Goal: Task Accomplishment & Management: Manage account settings

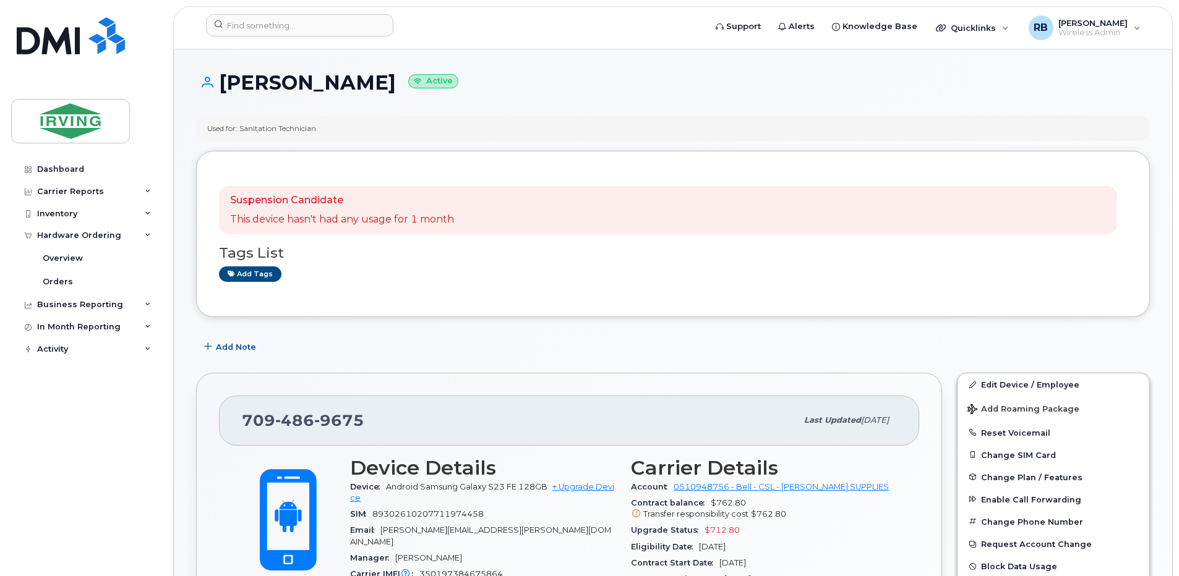
scroll to position [247, 0]
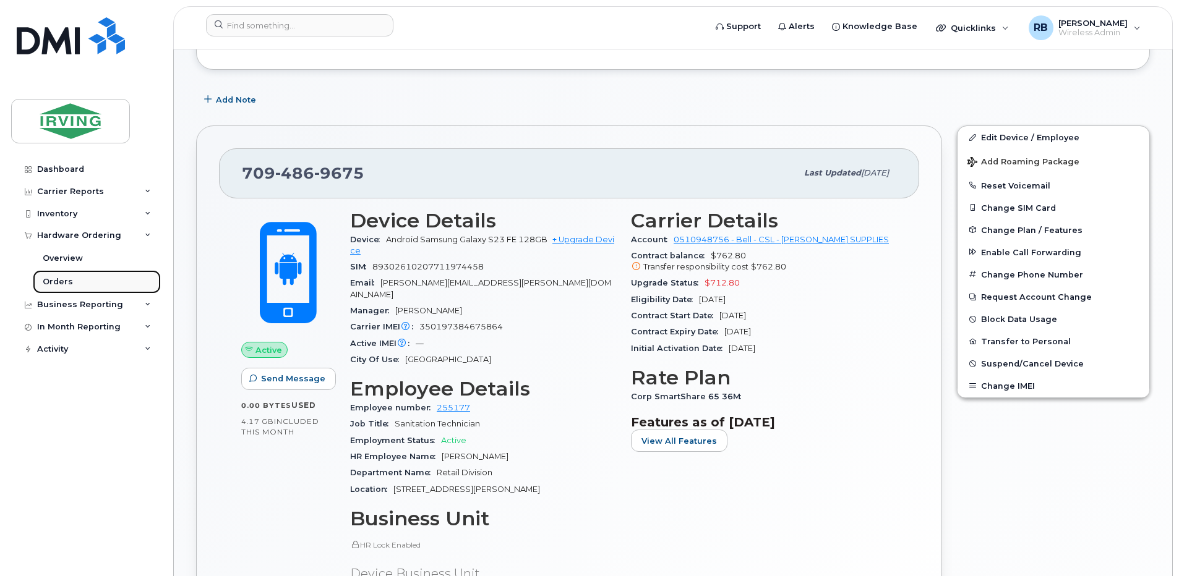
click at [63, 283] on div "Orders" at bounding box center [58, 281] width 30 height 11
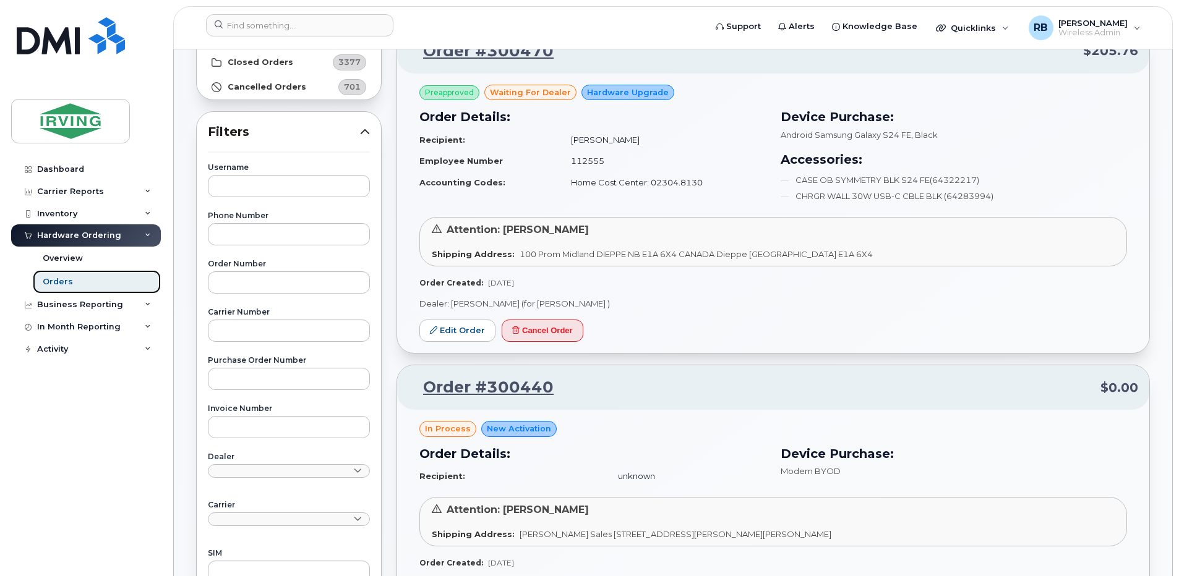
scroll to position [165, 0]
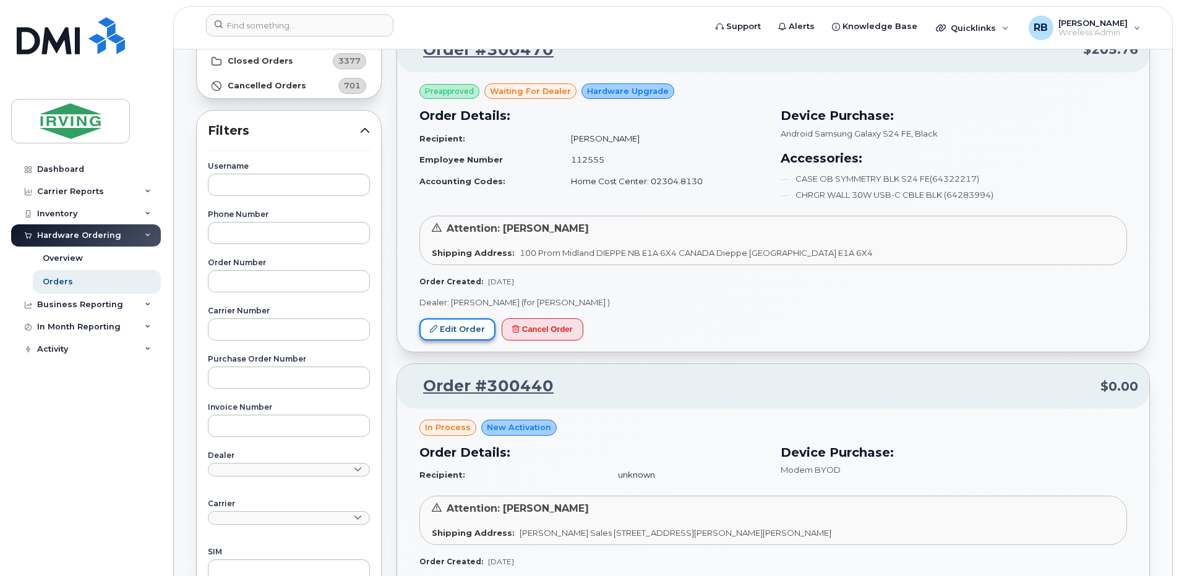
click at [451, 327] on link "Edit Order" at bounding box center [457, 329] width 76 height 23
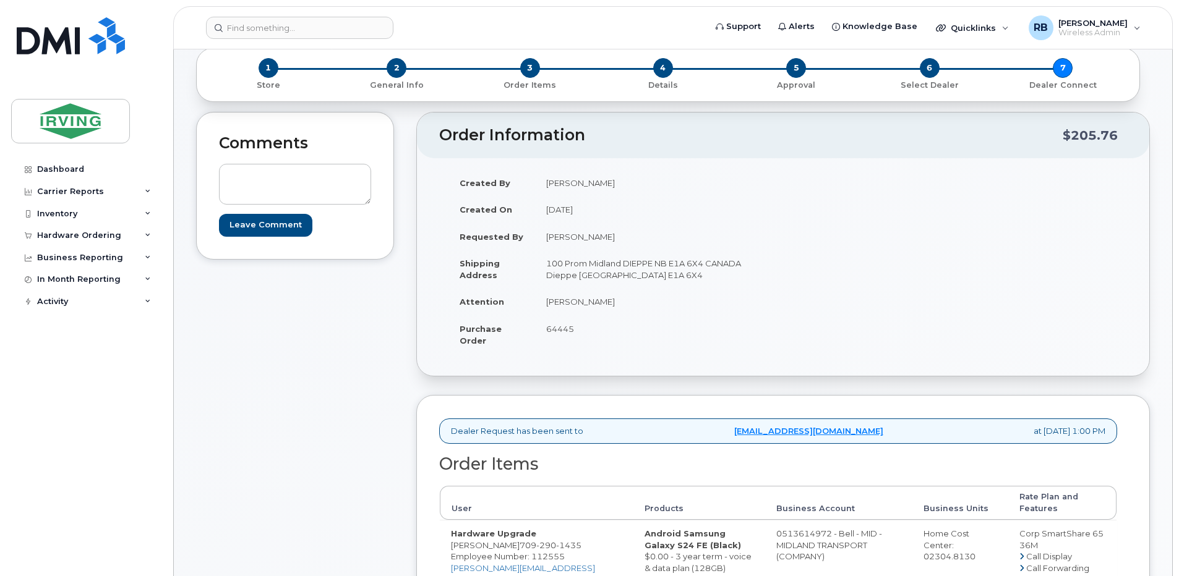
scroll to position [165, 0]
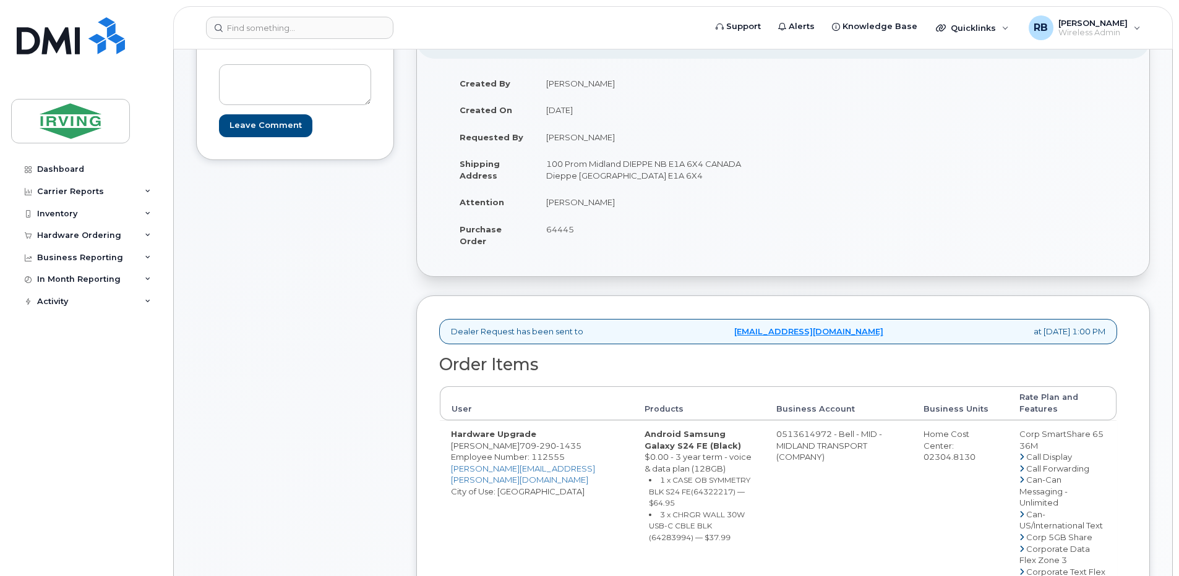
click at [559, 203] on td "Robert Poirier" at bounding box center [654, 202] width 239 height 27
copy tbody "Robert Poirier"
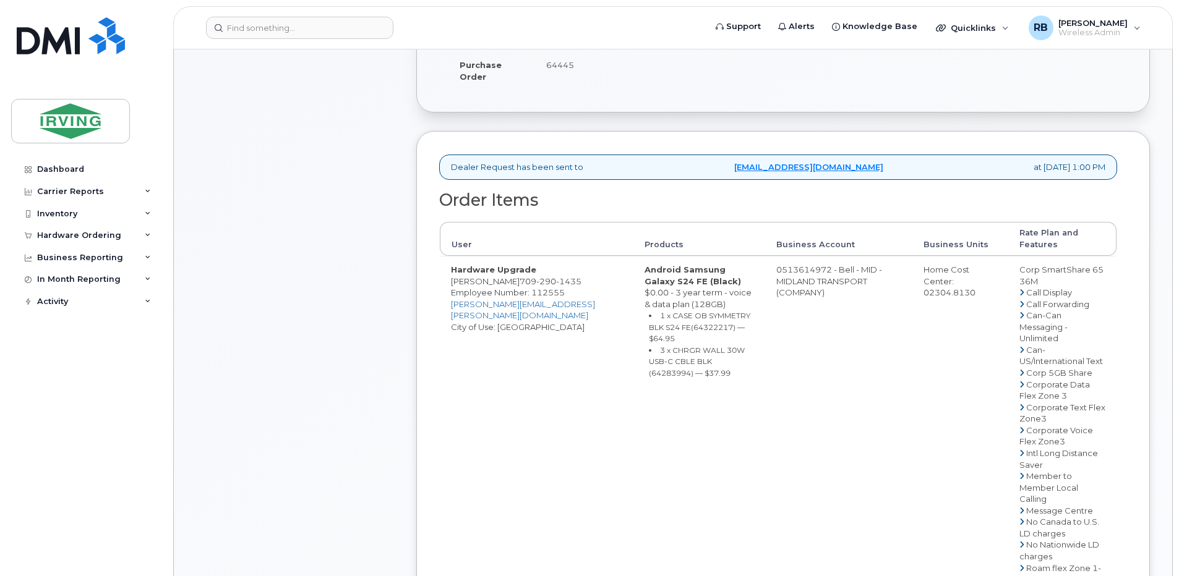
click at [484, 288] on span "Employee Number: 112555" at bounding box center [508, 293] width 114 height 10
drag, startPoint x: 505, startPoint y: 280, endPoint x: 451, endPoint y: 284, distance: 53.3
click at [451, 284] on td "Hardware Upgrade Brian Higgins 709 290 1435 Employee Number: 112555 higgins.bri…" at bounding box center [537, 568] width 194 height 624
copy td "Brian Higgins"
click at [292, 241] on div "Comments Leave Comment" at bounding box center [295, 437] width 198 height 1179
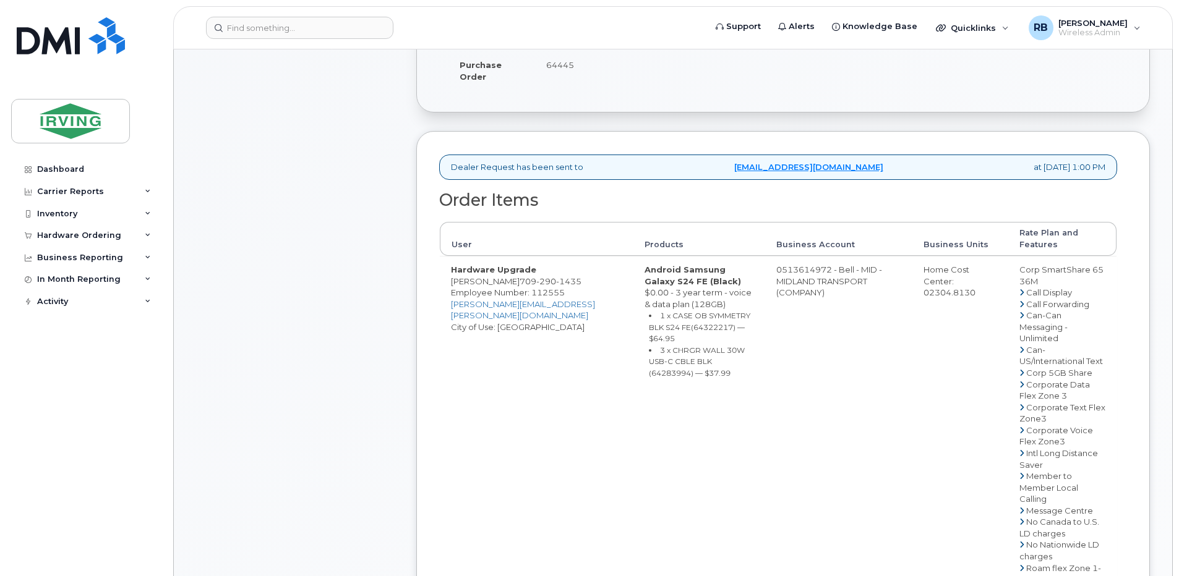
click at [482, 285] on td "Hardware Upgrade Brian Higgins 709 290 1435 Employee Number: 112555 higgins.bri…" at bounding box center [537, 568] width 194 height 624
drag, startPoint x: 504, startPoint y: 280, endPoint x: 450, endPoint y: 280, distance: 53.8
click at [450, 280] on td "Hardware Upgrade Brian Higgins 709 290 1435 Employee Number: 112555 higgins.bri…" at bounding box center [537, 568] width 194 height 624
copy td "Brian Higgins"
click at [693, 330] on small "1 x CASE OB SYMMETRY BLK S24 FE(64322217) — $64.95" at bounding box center [699, 327] width 101 height 32
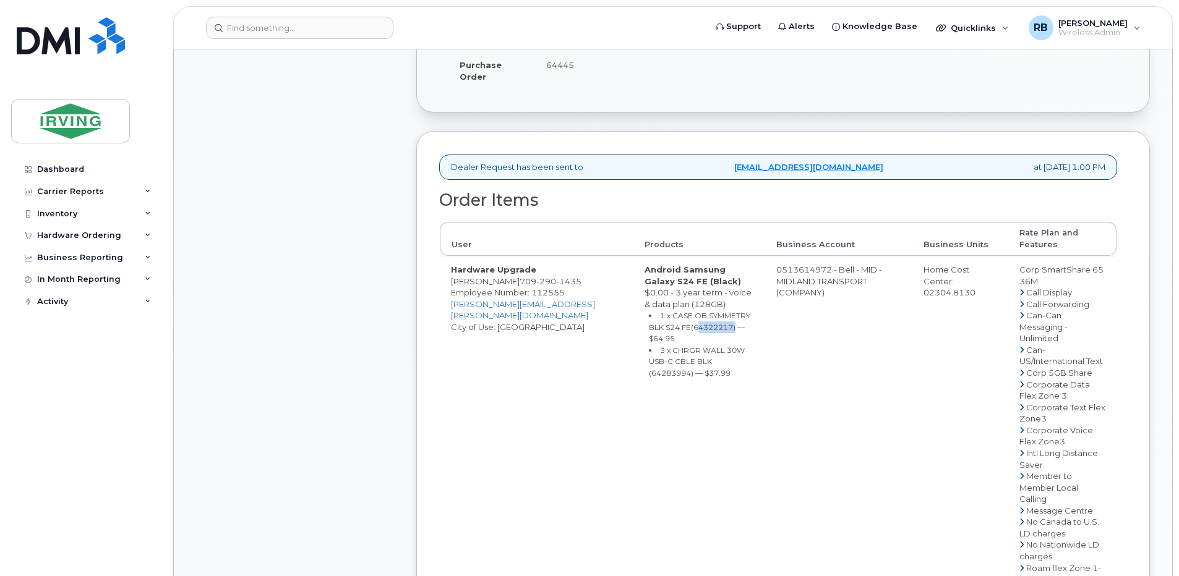
click at [693, 330] on small "1 x CASE OB SYMMETRY BLK S24 FE(64322217) — $64.95" at bounding box center [699, 327] width 101 height 32
copy small "64322217"
click at [714, 361] on small "3 x CHRGR WALL 30W USB-C CBLE BLK (64283994) — $37.99" at bounding box center [697, 362] width 96 height 32
copy small "64283994"
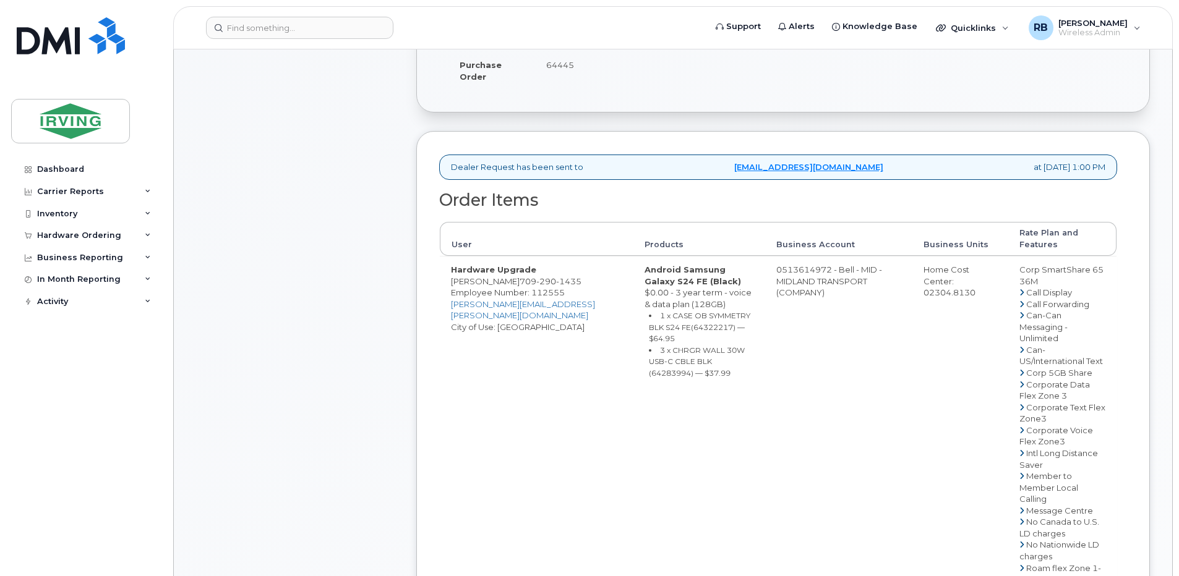
click at [374, 311] on div "Comments Leave Comment" at bounding box center [295, 437] width 198 height 1179
click at [536, 284] on span "290" at bounding box center [546, 281] width 20 height 10
copy span "709 290 1435"
click at [787, 265] on td "0513614972 - Bell - MID - MIDLAND TRANSPORT (COMPANY)" at bounding box center [838, 568] width 147 height 624
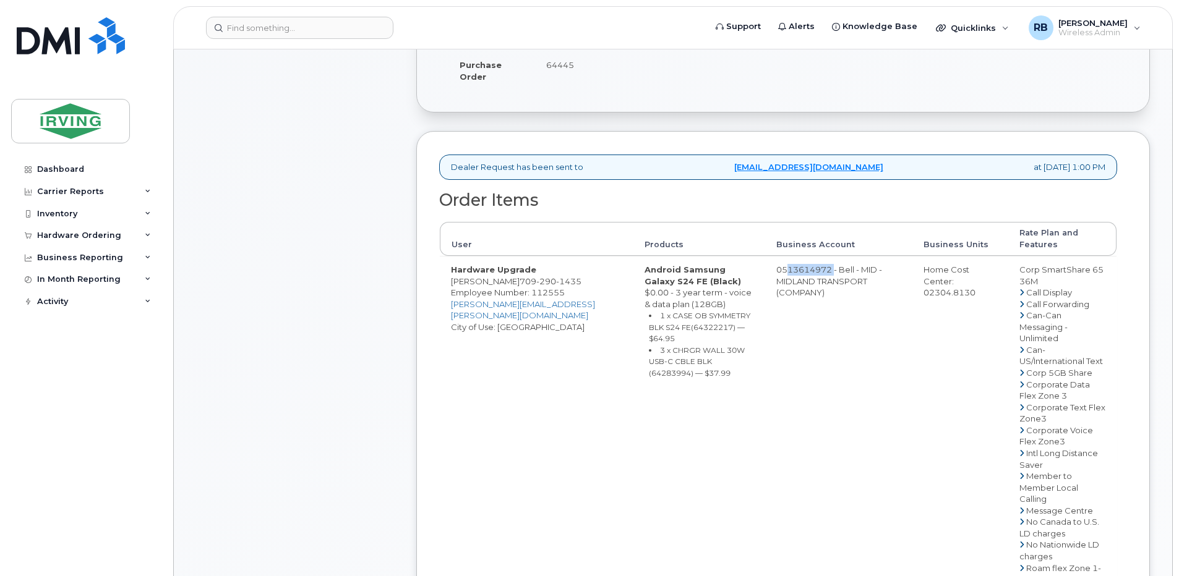
drag, startPoint x: 771, startPoint y: 268, endPoint x: 821, endPoint y: 268, distance: 50.1
click at [821, 268] on td "0513614972 - Bell - MID - MIDLAND TRANSPORT (COMPANY)" at bounding box center [838, 568] width 147 height 624
copy td "513614972"
click at [536, 282] on span "290" at bounding box center [546, 281] width 20 height 10
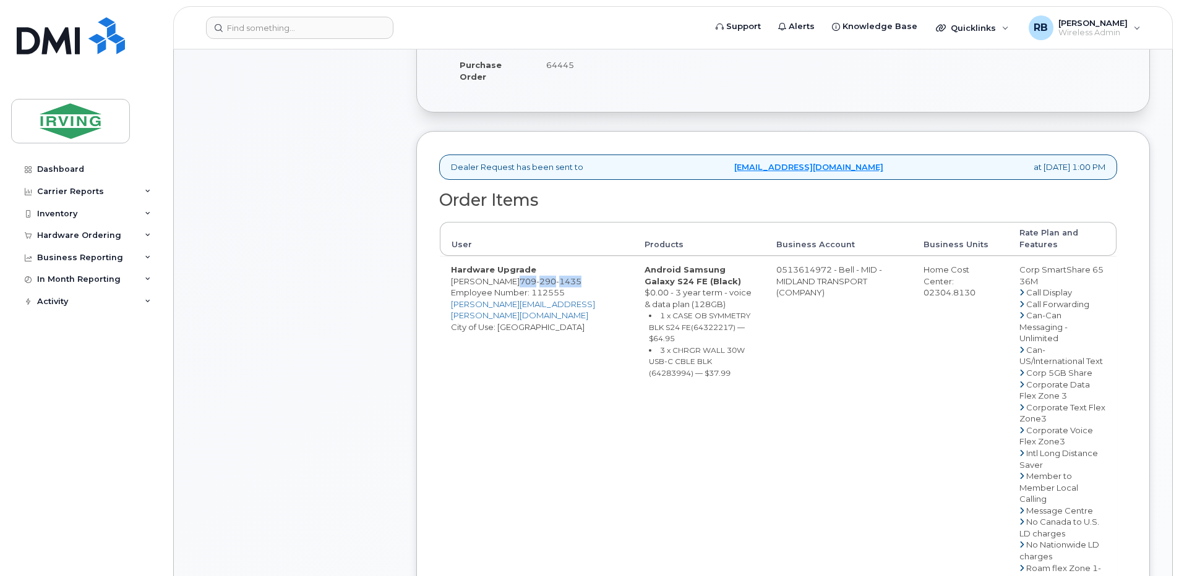
copy span "709 290 1435"
click at [349, 263] on div "Comments Leave Comment" at bounding box center [295, 437] width 198 height 1179
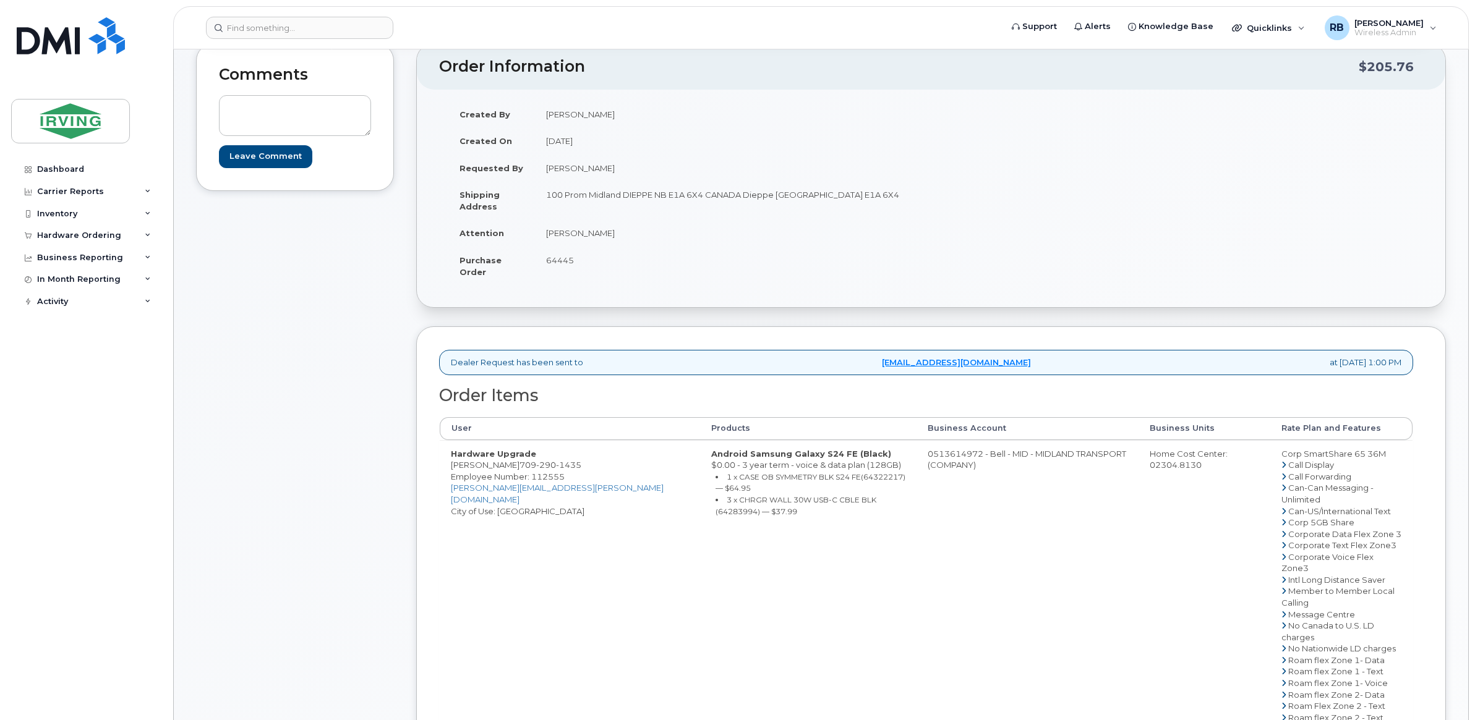
scroll to position [124, 0]
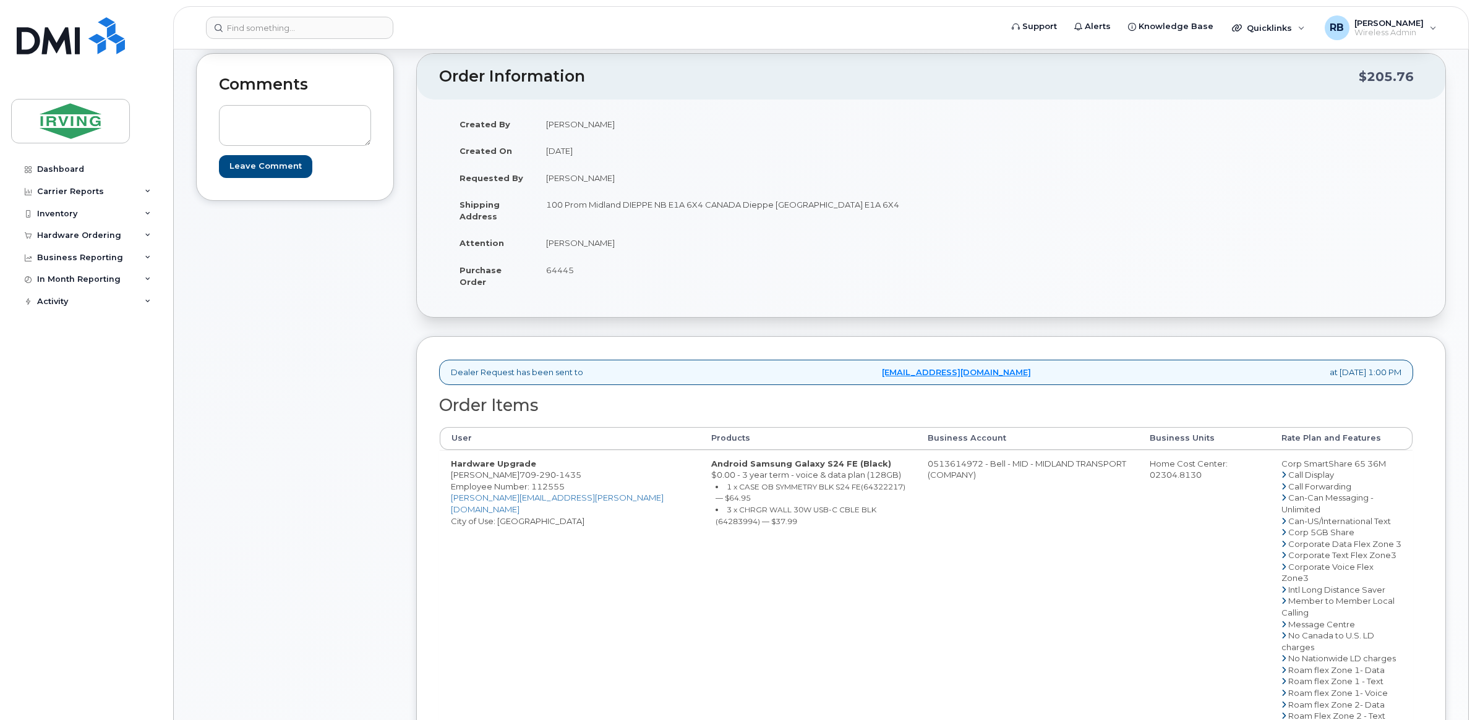
click at [285, 374] on div "Comments Leave Comment" at bounding box center [295, 533] width 198 height 961
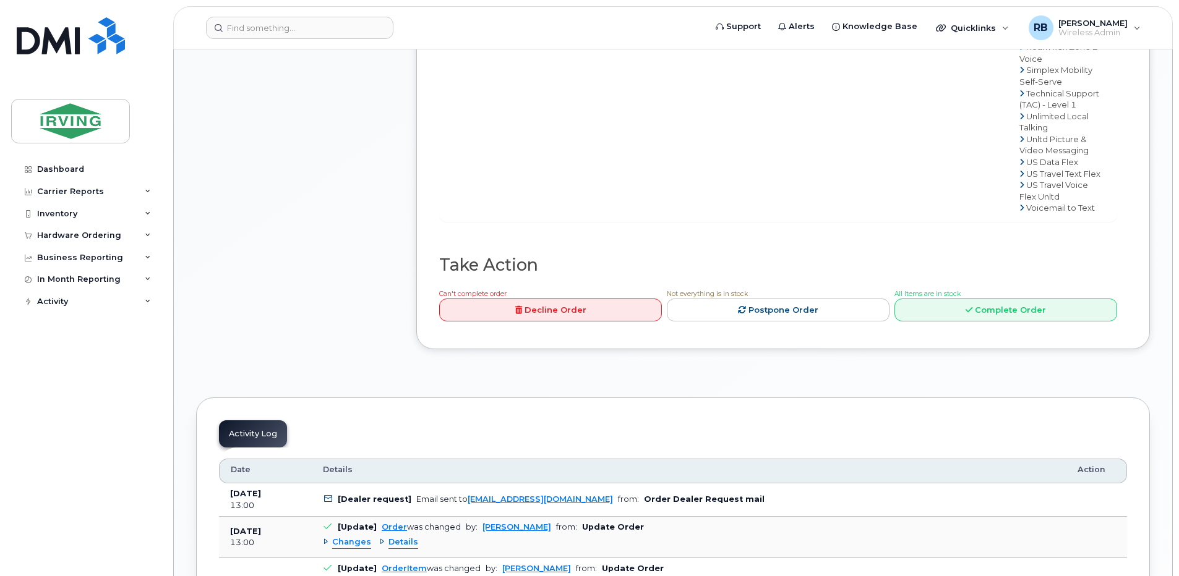
scroll to position [989, 0]
click at [930, 297] on link "Complete Order" at bounding box center [1005, 308] width 223 height 23
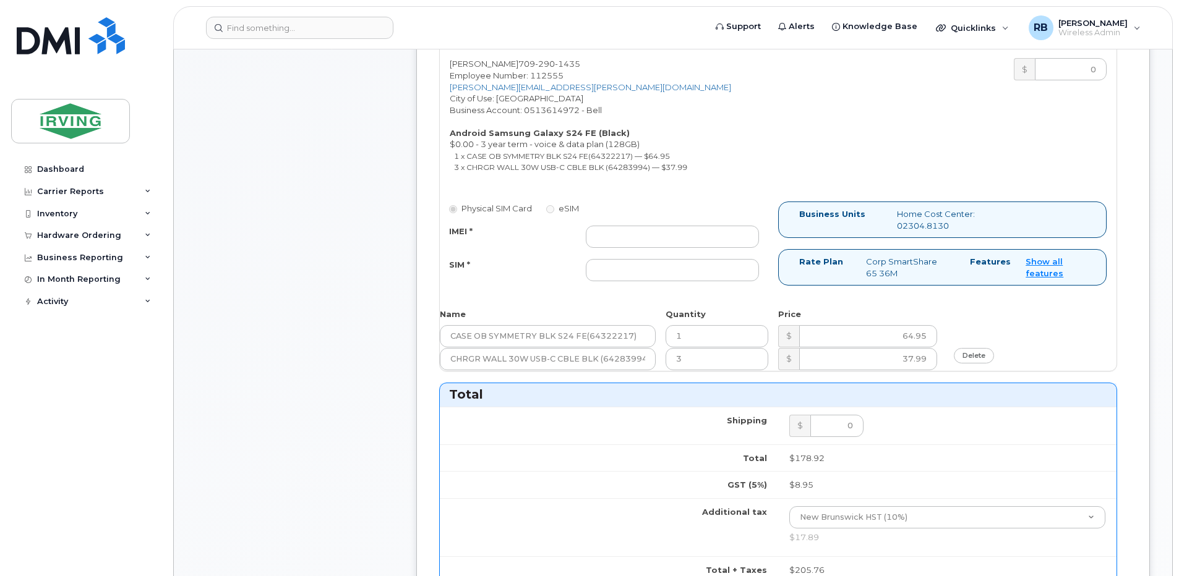
scroll to position [495, 0]
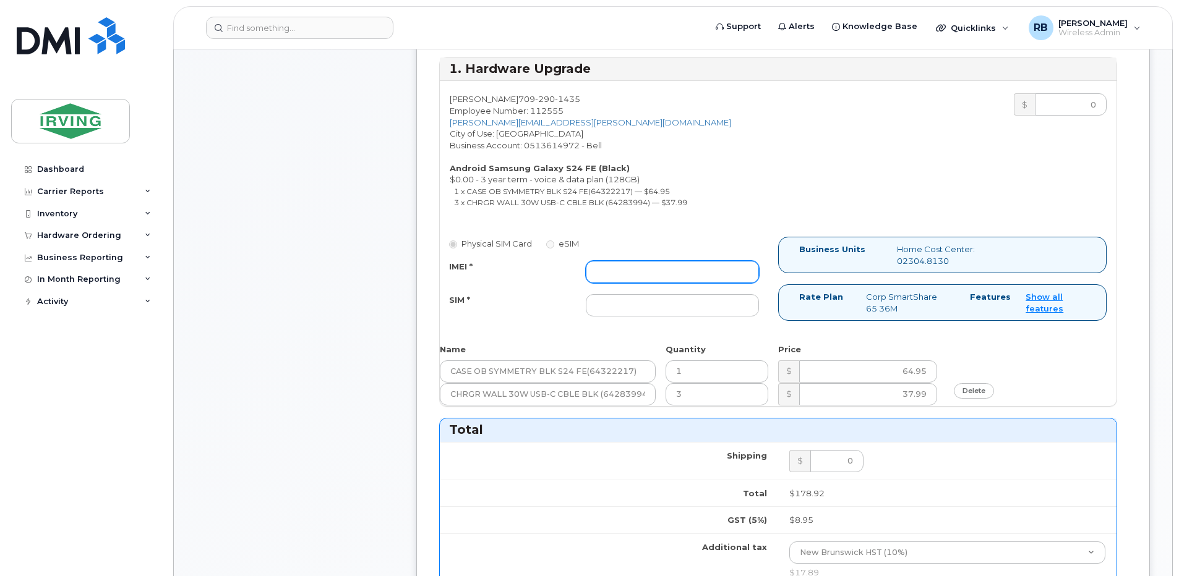
click at [670, 270] on input "IMEI *" at bounding box center [672, 272] width 173 height 22
type input "352693796104558"
click at [646, 300] on input "SIM *" at bounding box center [672, 305] width 173 height 22
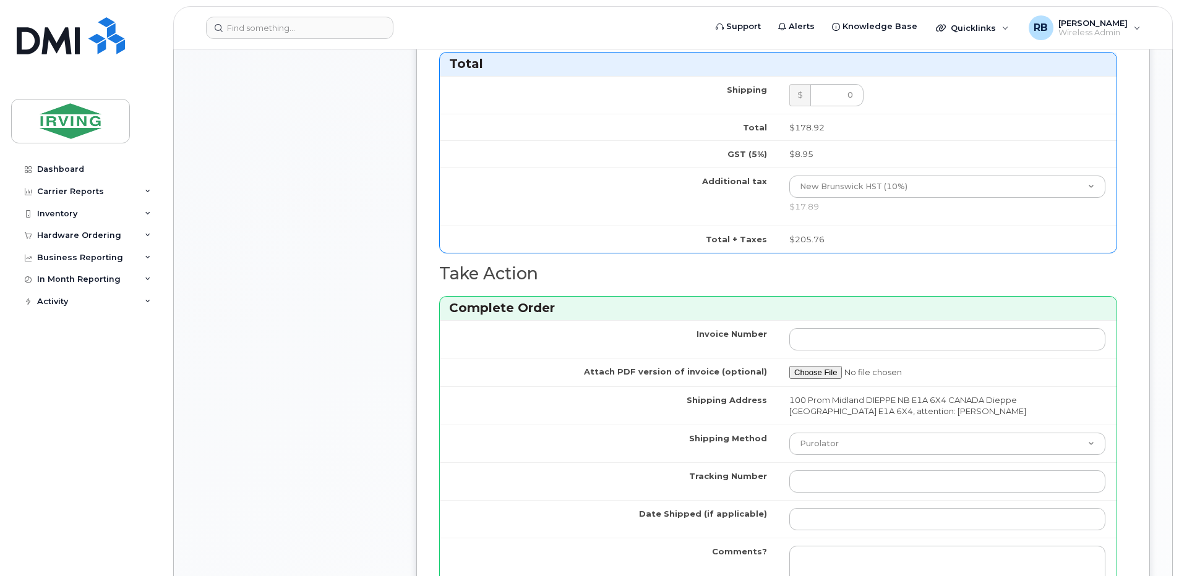
scroll to position [989, 0]
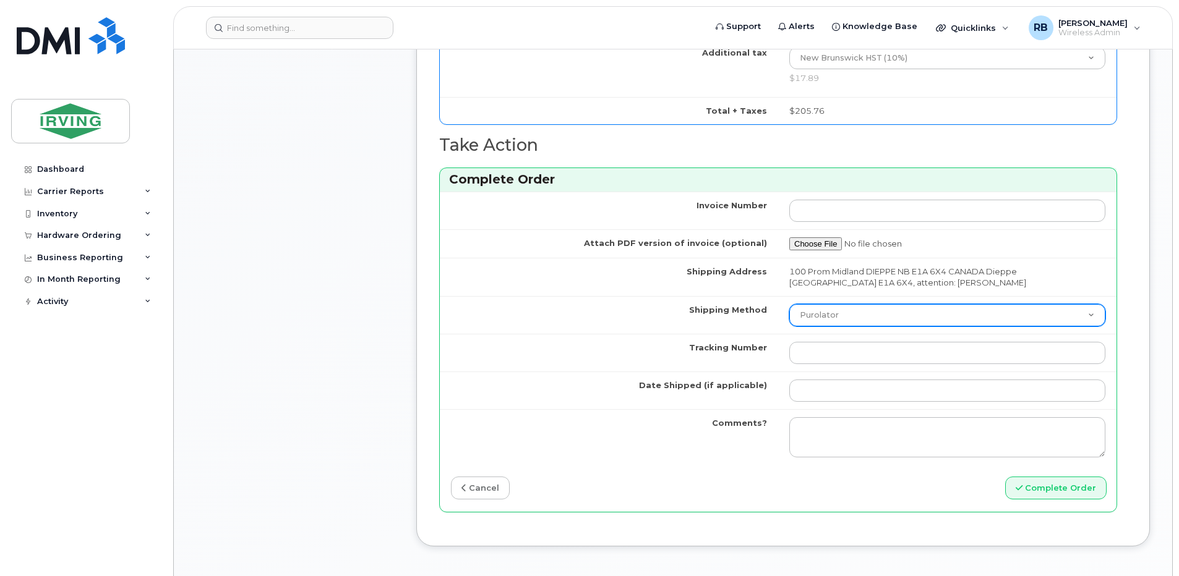
type input "89302610207415303715"
click at [810, 321] on select "Purolator UPS FedEx Canada Post Courier Other Drop Off Pick Up" at bounding box center [947, 315] width 316 height 22
select select "Courier"
click at [789, 304] on select "Purolator UPS FedEx Canada Post Courier Other Drop Off Pick Up" at bounding box center [947, 315] width 316 height 22
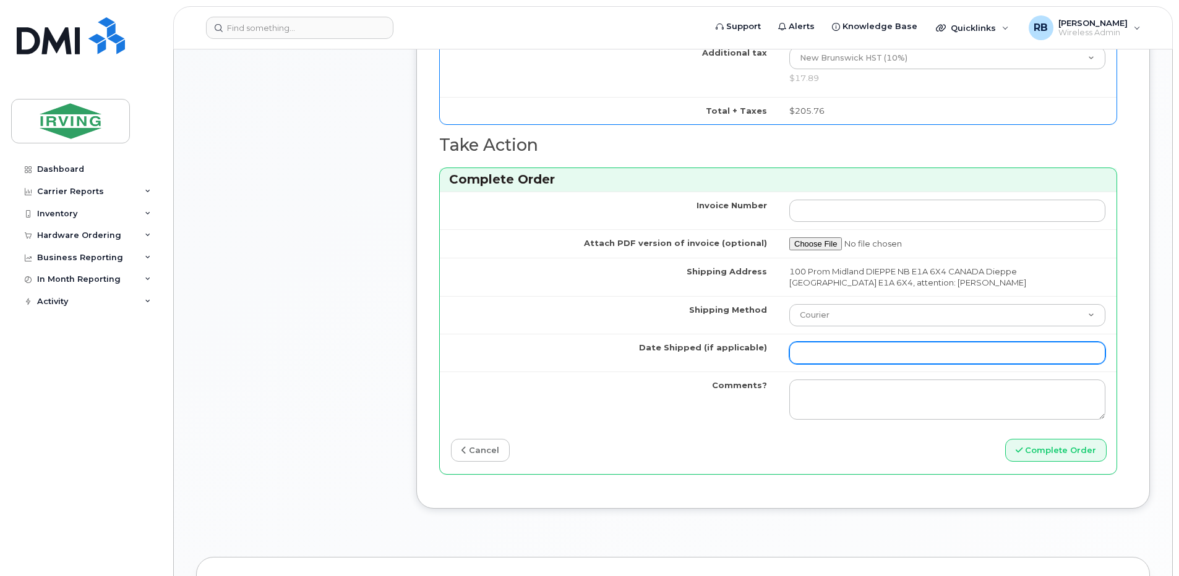
drag, startPoint x: 821, startPoint y: 350, endPoint x: 826, endPoint y: 347, distance: 6.4
click at [821, 350] on input "Date Shipped (if applicable)" at bounding box center [947, 353] width 316 height 22
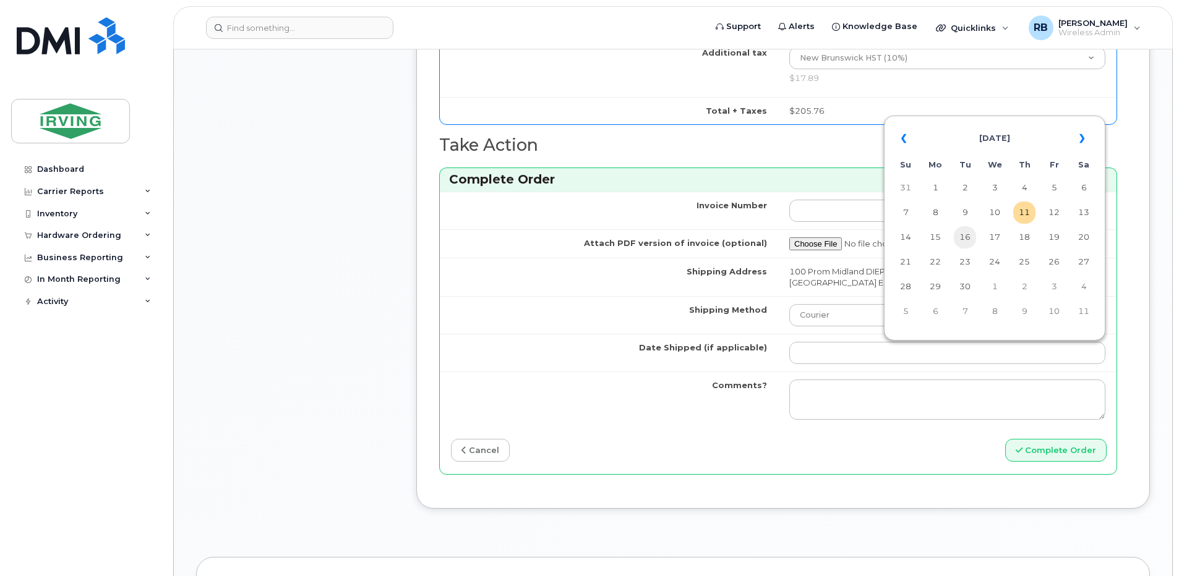
click at [964, 234] on td "16" at bounding box center [965, 237] width 22 height 22
type input "2025-09-16"
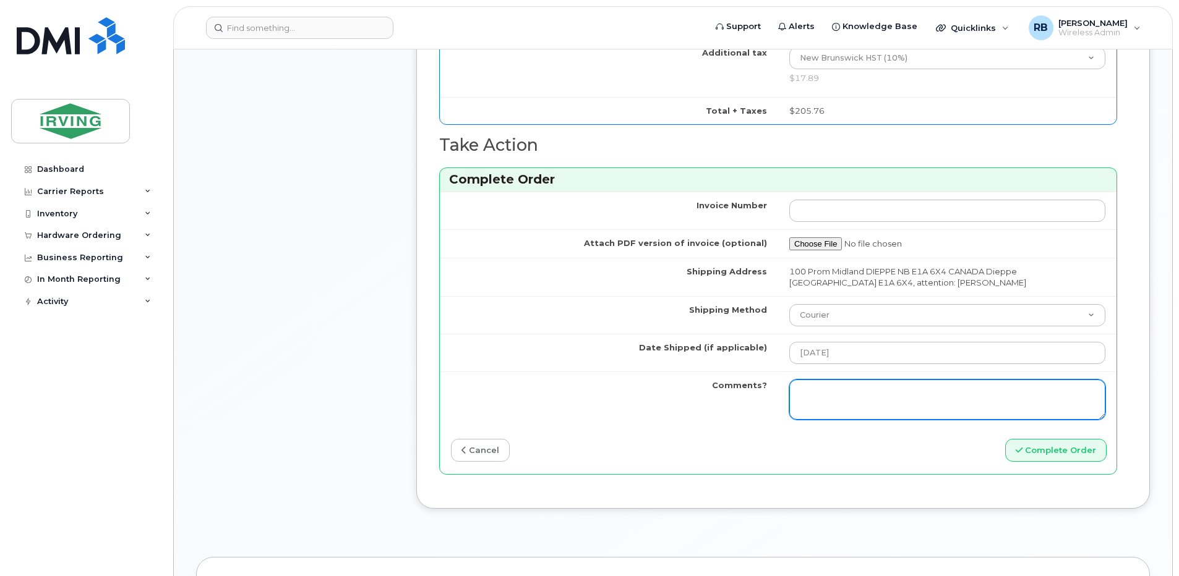
click at [861, 388] on textarea "Comments?" at bounding box center [947, 400] width 316 height 41
type textarea "Please be advised the order has been completed. SO#26205420 Allow 1-3 business …"
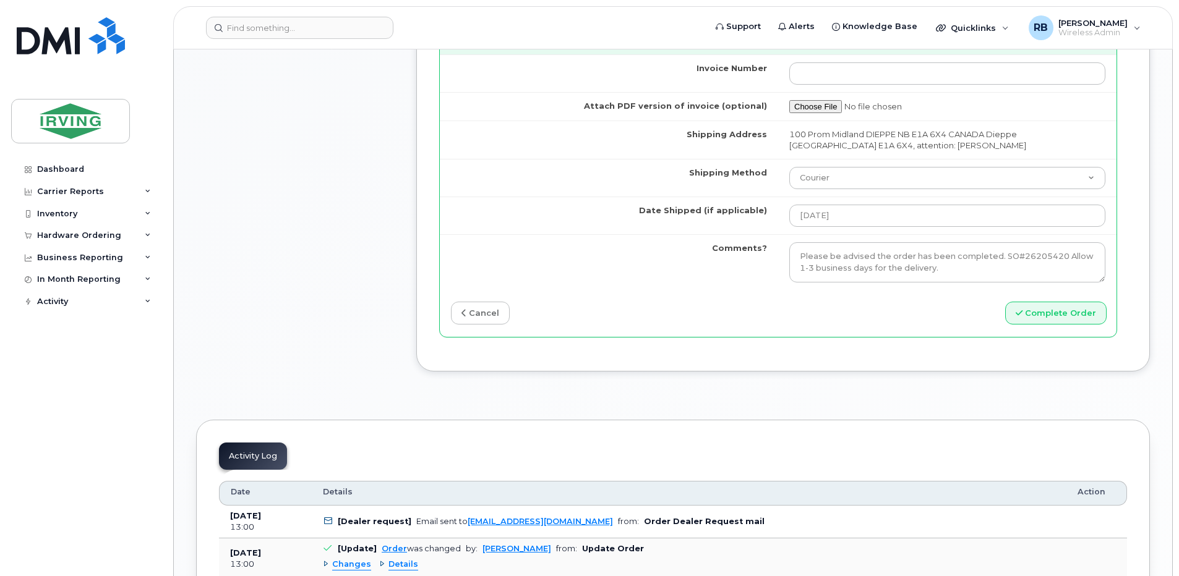
scroll to position [1237, 0]
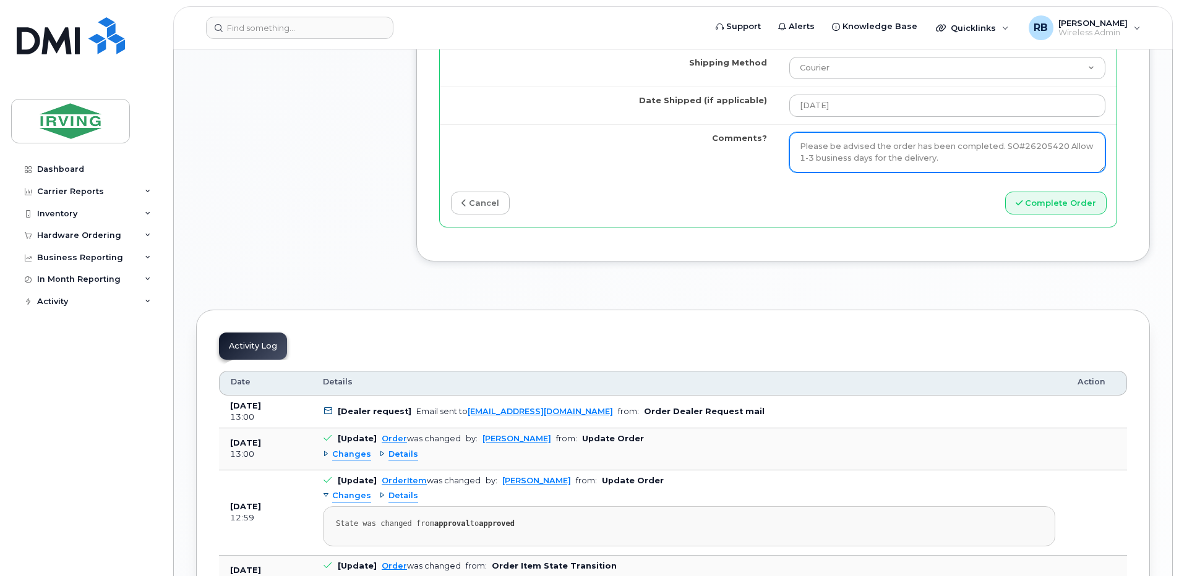
click at [847, 157] on textarea "Please be advised the order has been completed. SO#26205420 Allow 1-3 business …" at bounding box center [947, 152] width 316 height 41
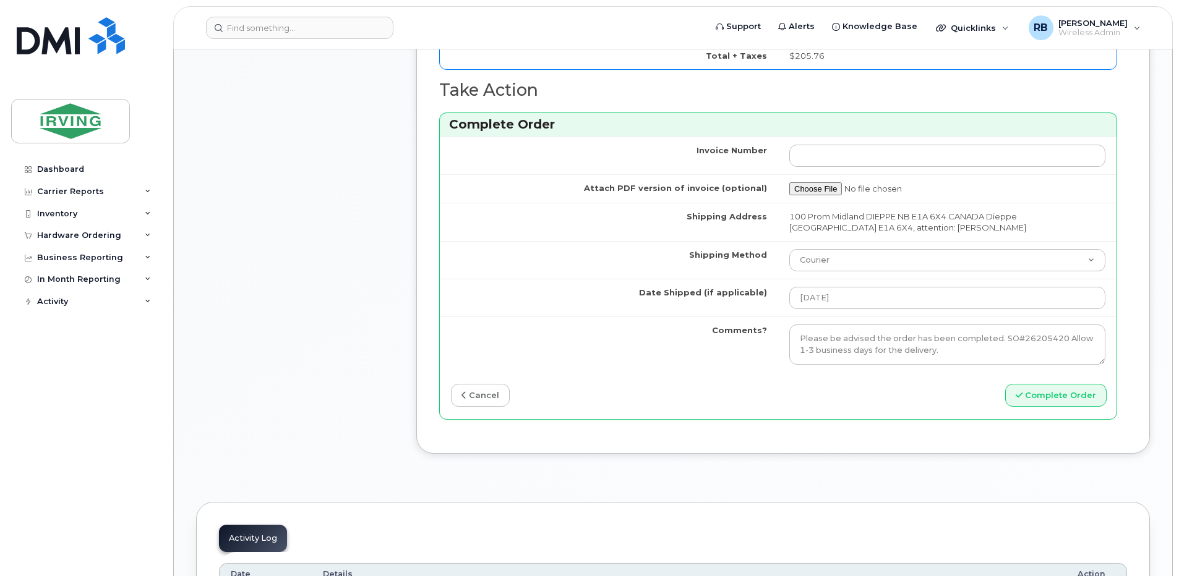
scroll to position [1072, 0]
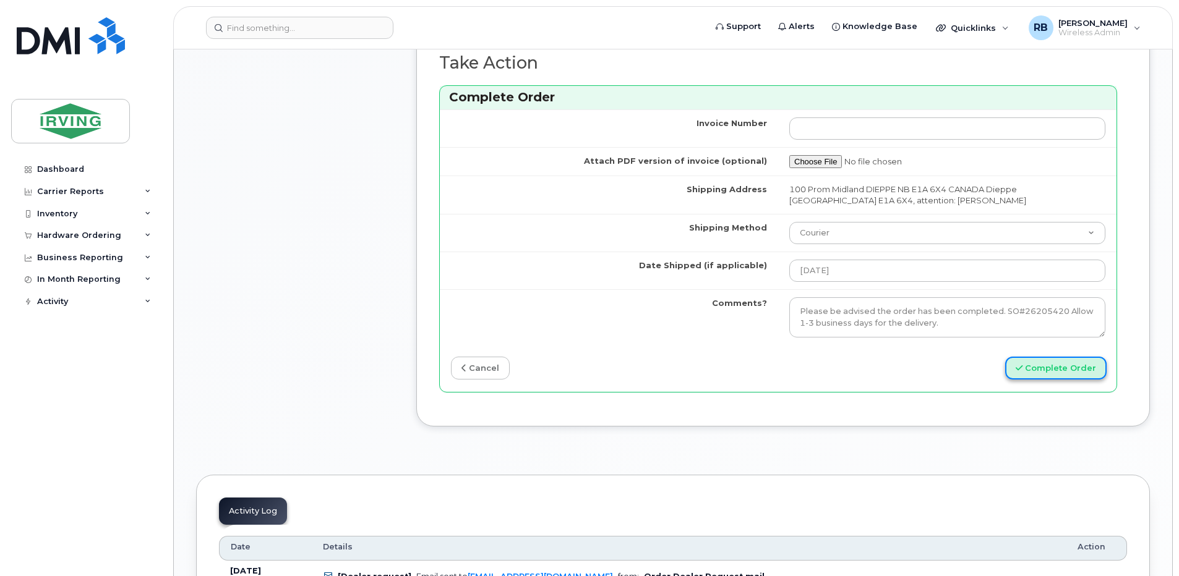
click at [1022, 365] on icon "submit" at bounding box center [1018, 368] width 7 height 8
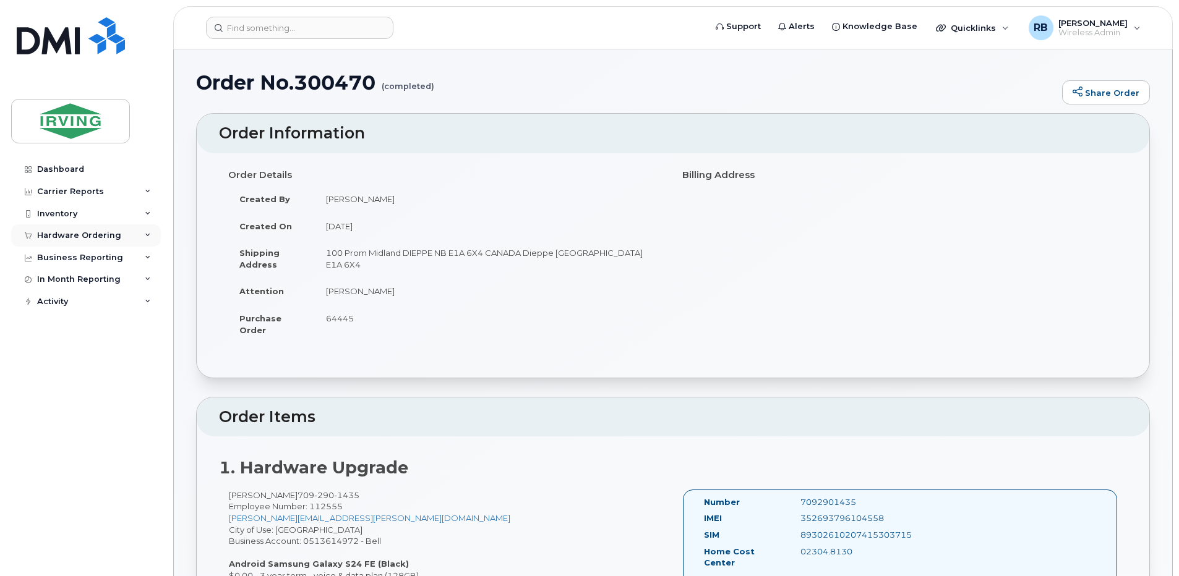
click at [75, 236] on div "Hardware Ordering" at bounding box center [79, 236] width 84 height 10
click at [51, 283] on div "Orders" at bounding box center [58, 281] width 30 height 11
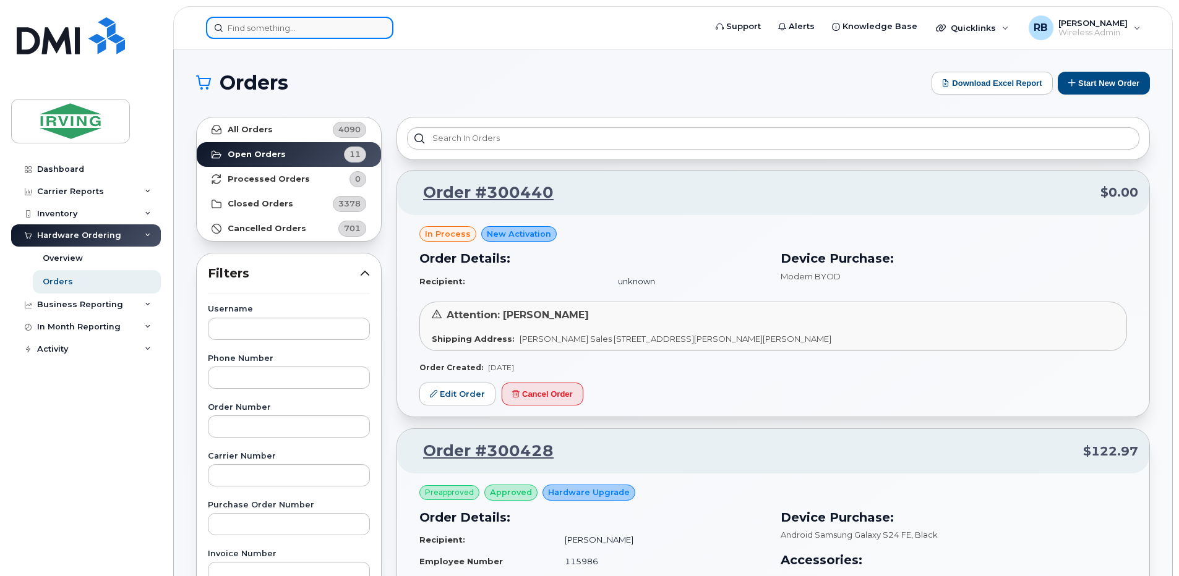
click at [257, 32] on input at bounding box center [299, 28] width 187 height 22
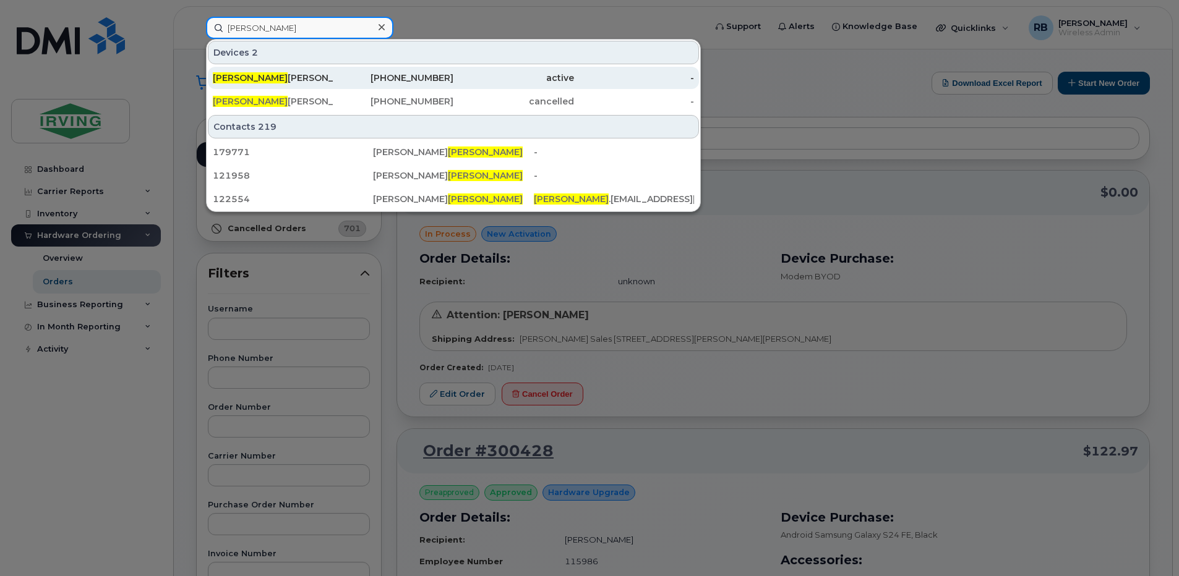
type input "wilson"
click at [257, 82] on div "Wilson Rodriguez Pedraza" at bounding box center [273, 78] width 121 height 12
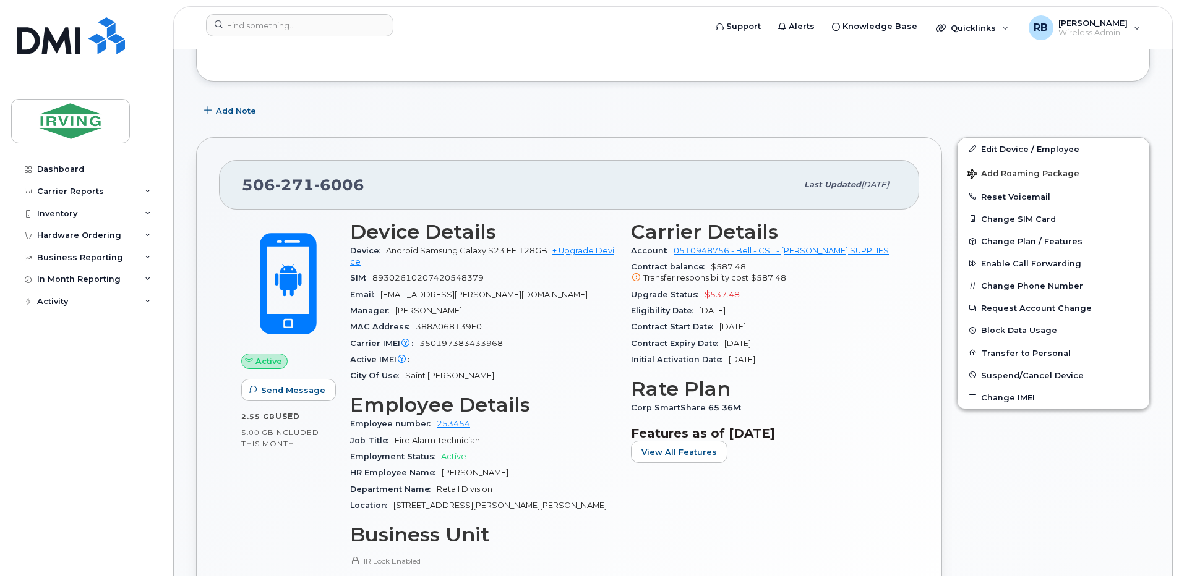
scroll to position [330, 0]
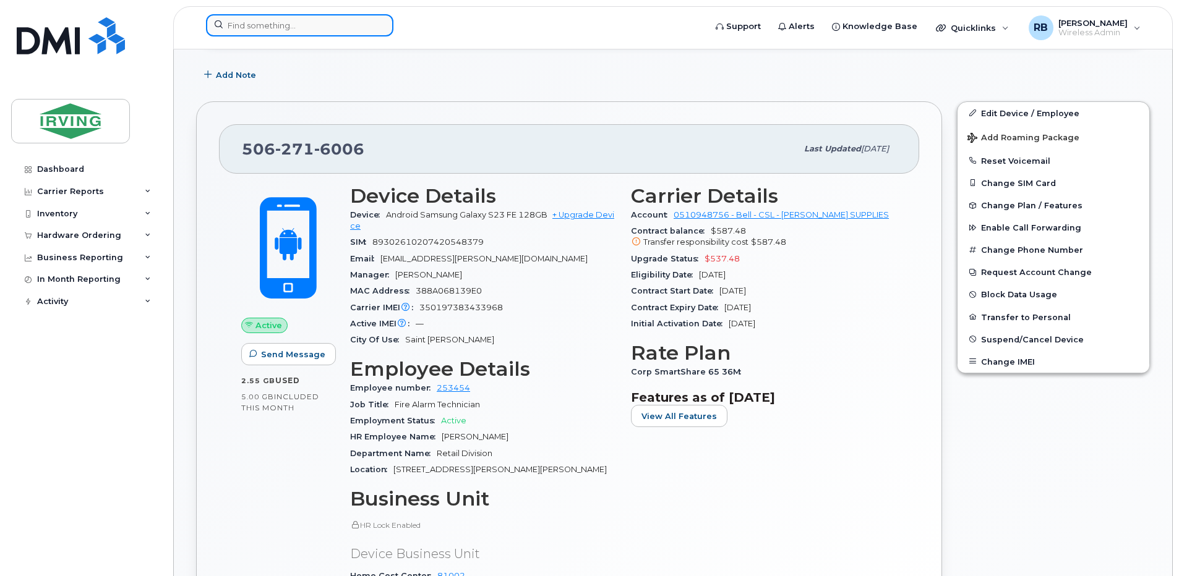
click at [251, 31] on input at bounding box center [299, 25] width 187 height 22
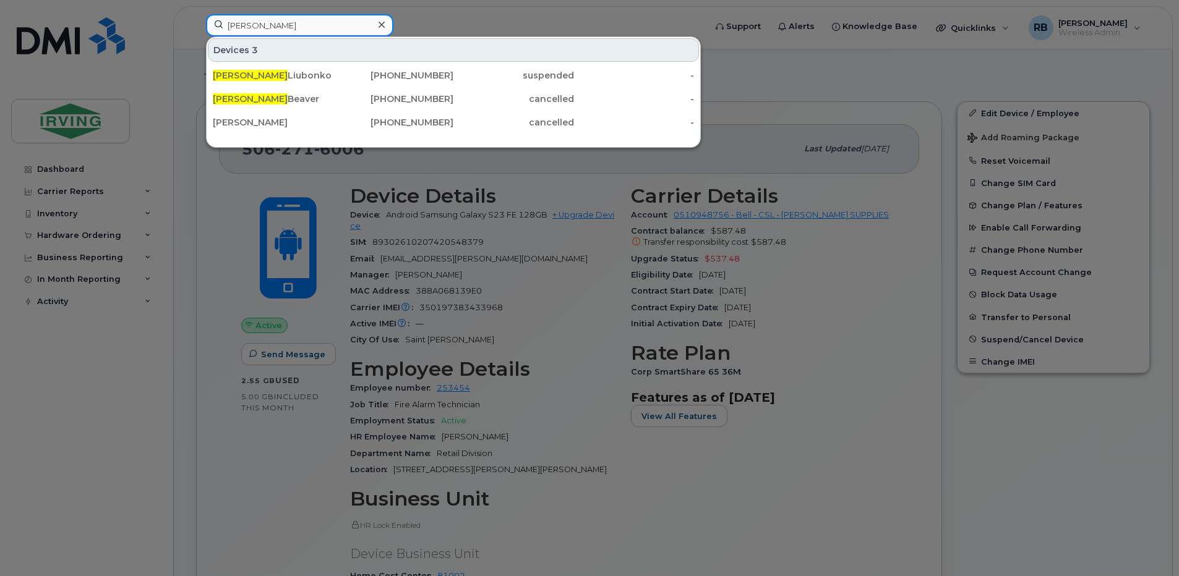
click at [262, 25] on input "alex" at bounding box center [299, 25] width 187 height 22
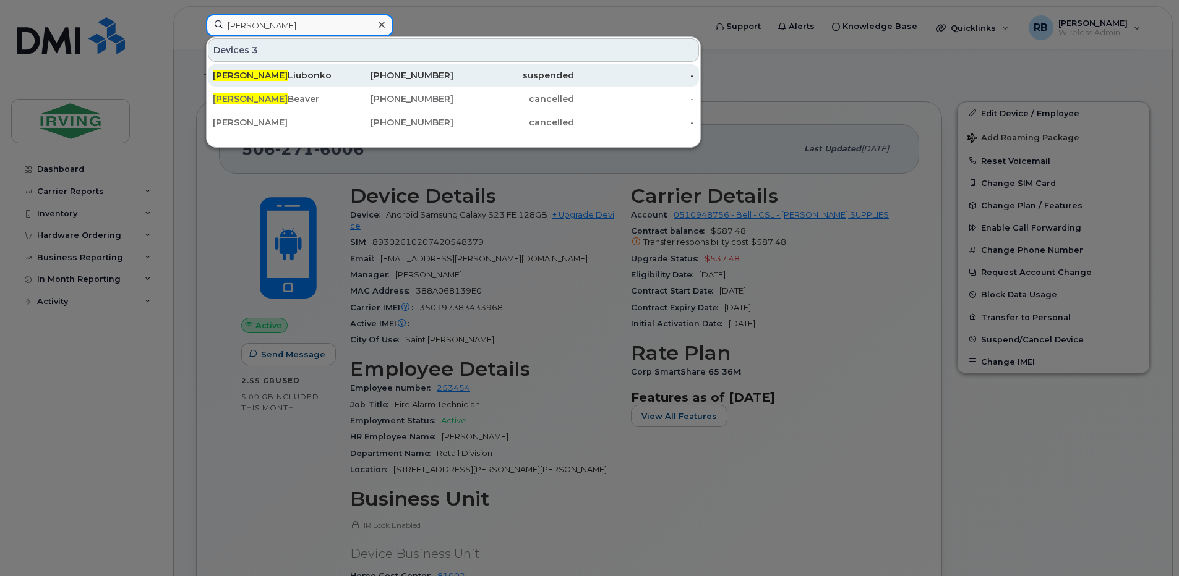
type input "alex"
click at [252, 75] on div "Alex Liubonko" at bounding box center [273, 75] width 121 height 12
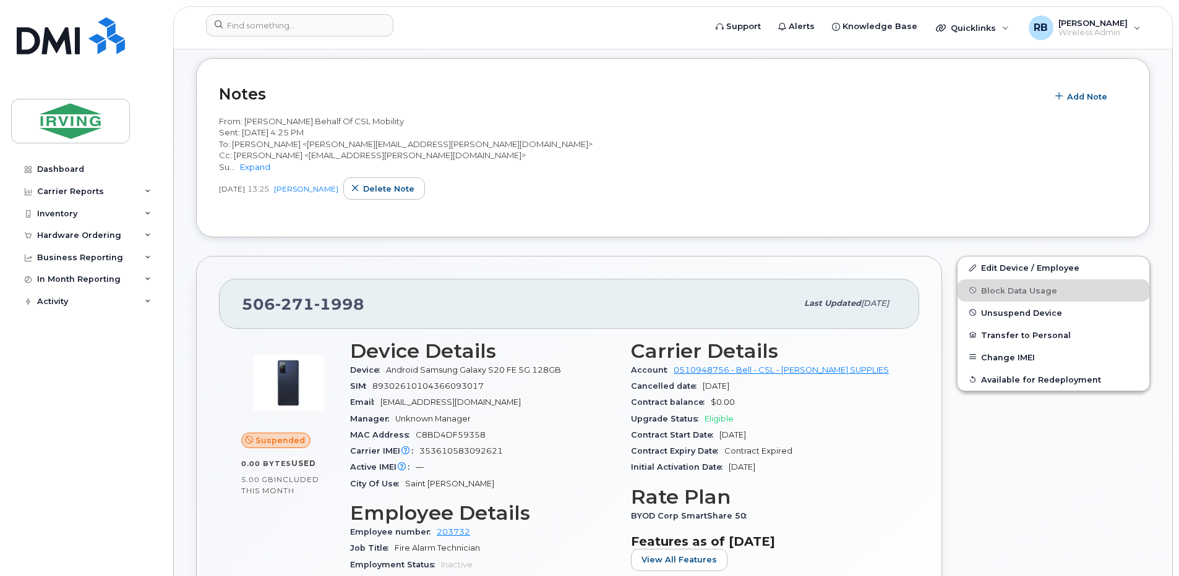
scroll to position [247, 0]
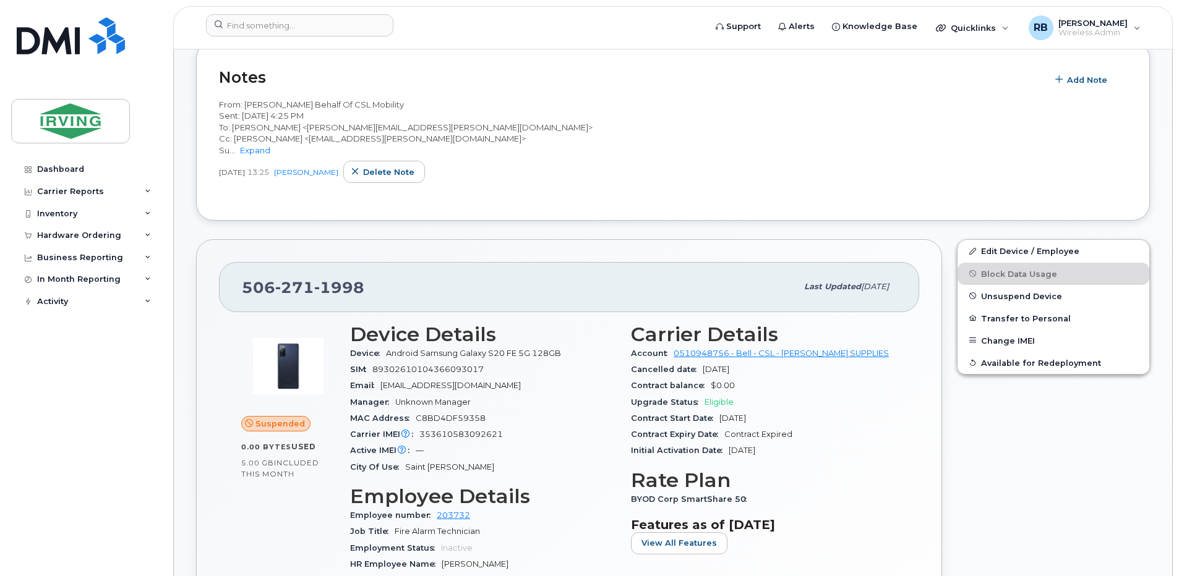
click at [191, 264] on div "[PHONE_NUMBER] Last updated [DATE] Suspended 0.00 Bytes  used 5.00 GB  included…" at bounding box center [569, 519] width 761 height 575
click at [491, 259] on div "[PHONE_NUMBER] Last updated [DATE] Suspended 0.00 Bytes  used 5.00 GB  included…" at bounding box center [569, 519] width 761 height 575
click at [224, 32] on input at bounding box center [299, 25] width 187 height 22
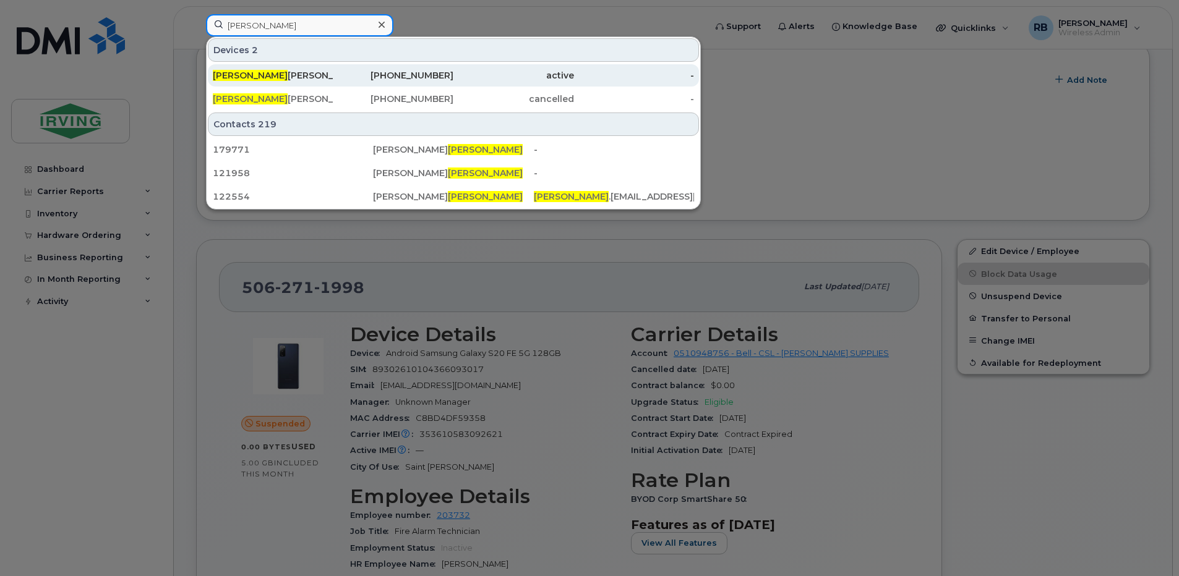
type input "[PERSON_NAME]"
click at [222, 73] on span "Wilson" at bounding box center [250, 75] width 75 height 11
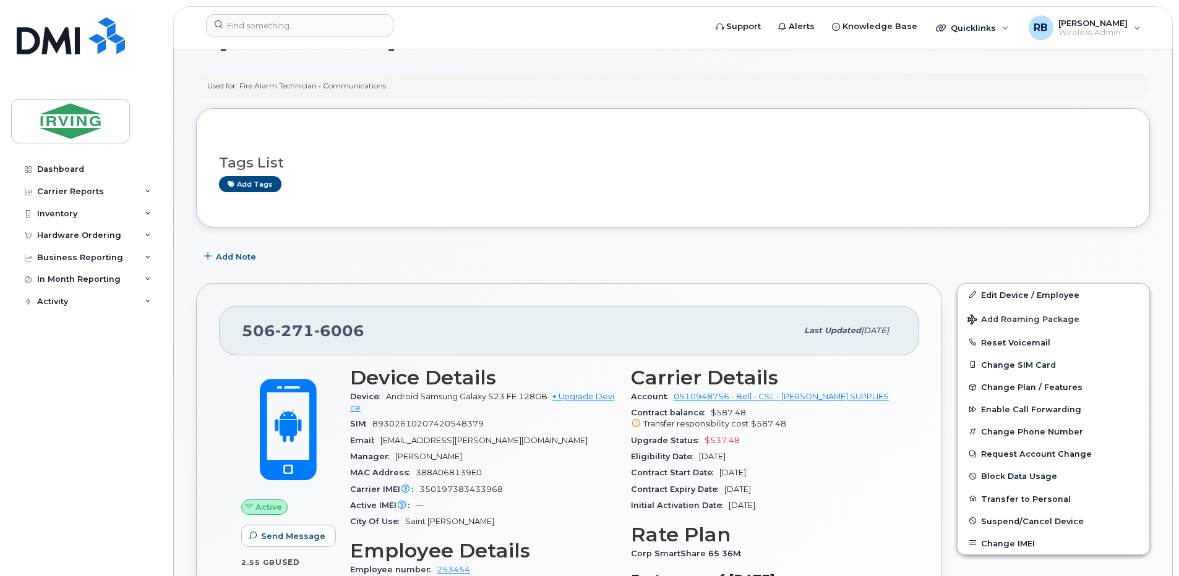
scroll to position [247, 0]
